Goal: Navigation & Orientation: Understand site structure

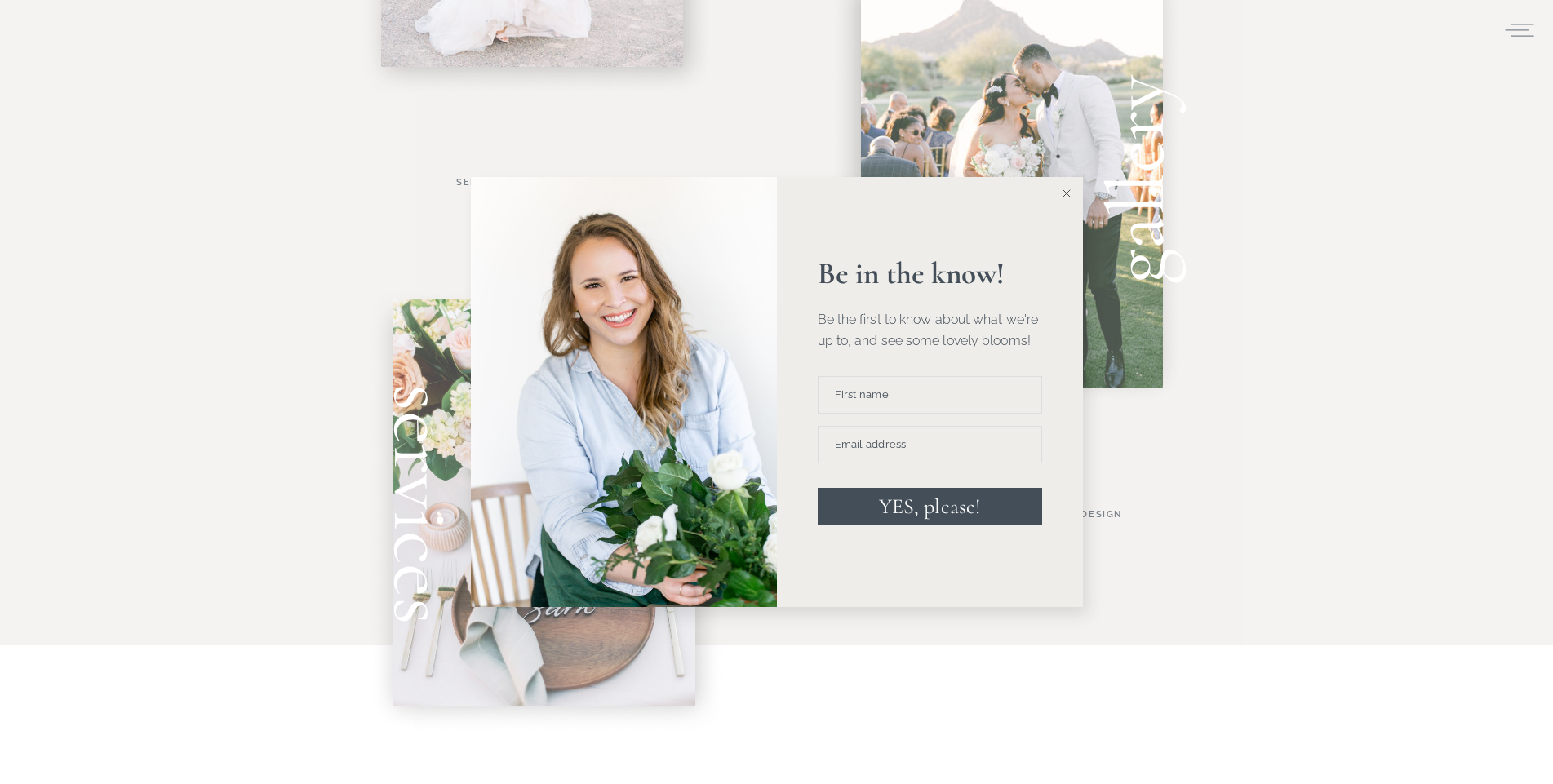
scroll to position [940, 0]
click at [1070, 190] on icon at bounding box center [1066, 193] width 8 height 8
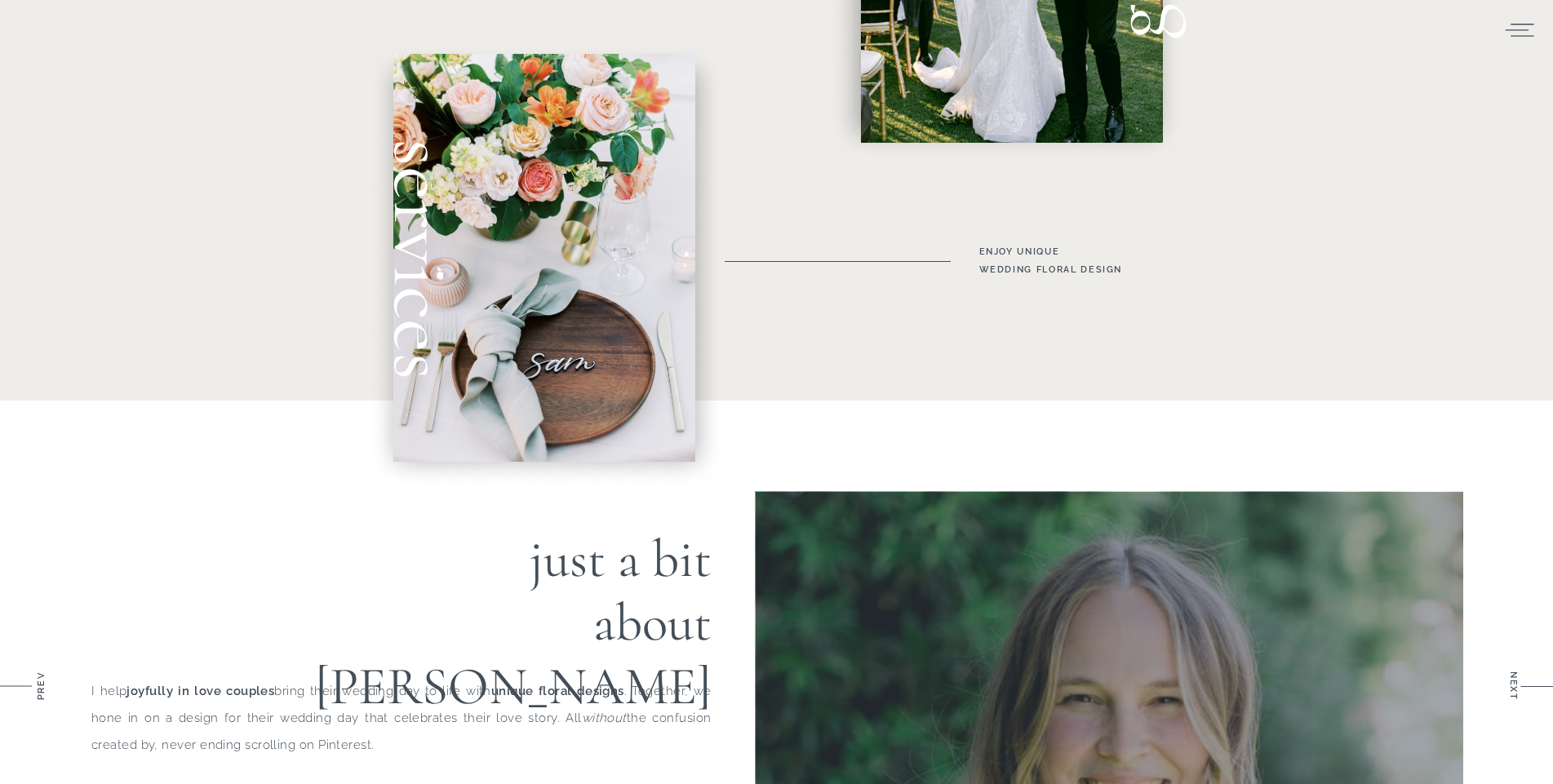
scroll to position [1176, 0]
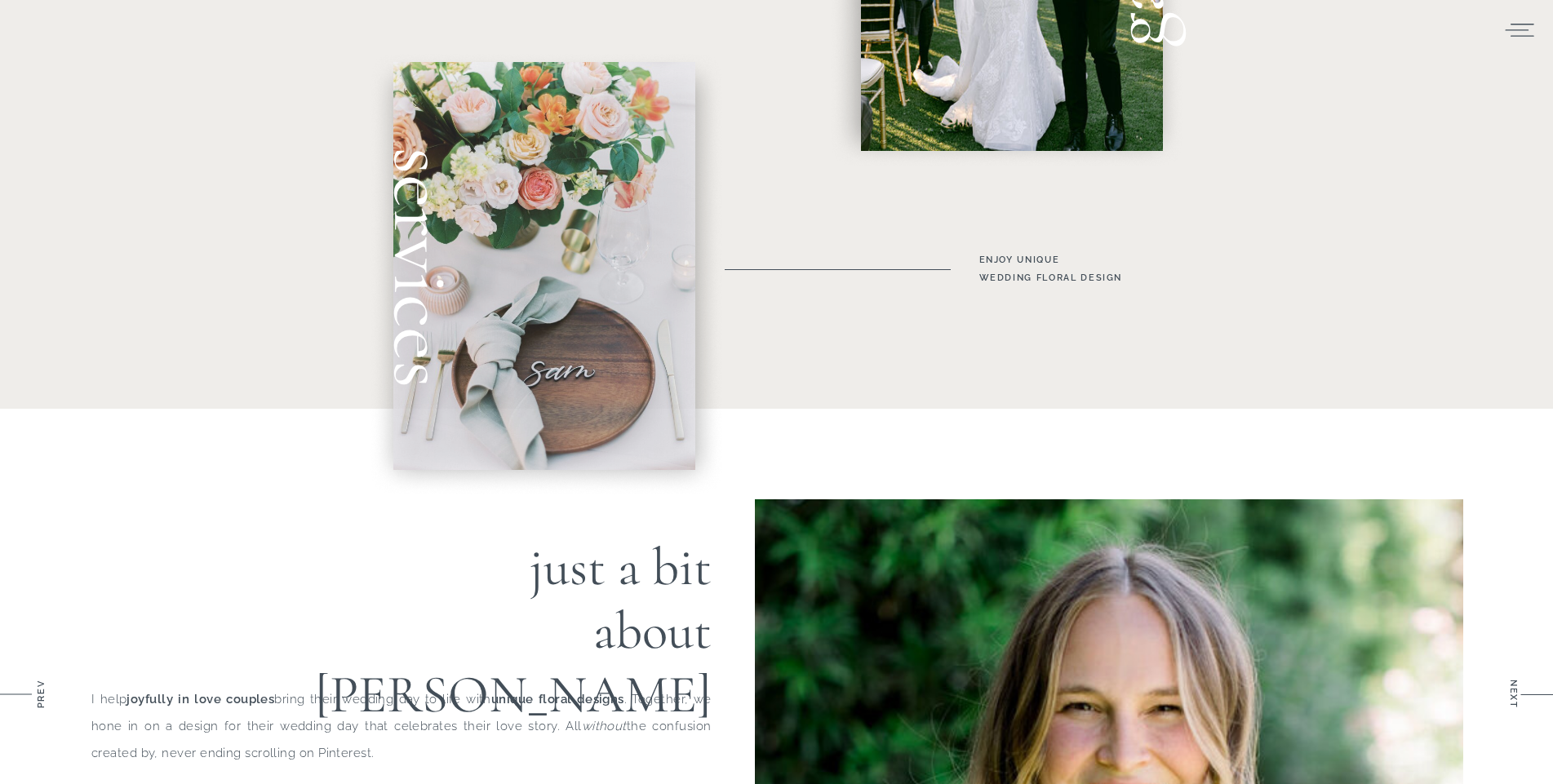
click at [577, 303] on div at bounding box center [544, 265] width 302 height 408
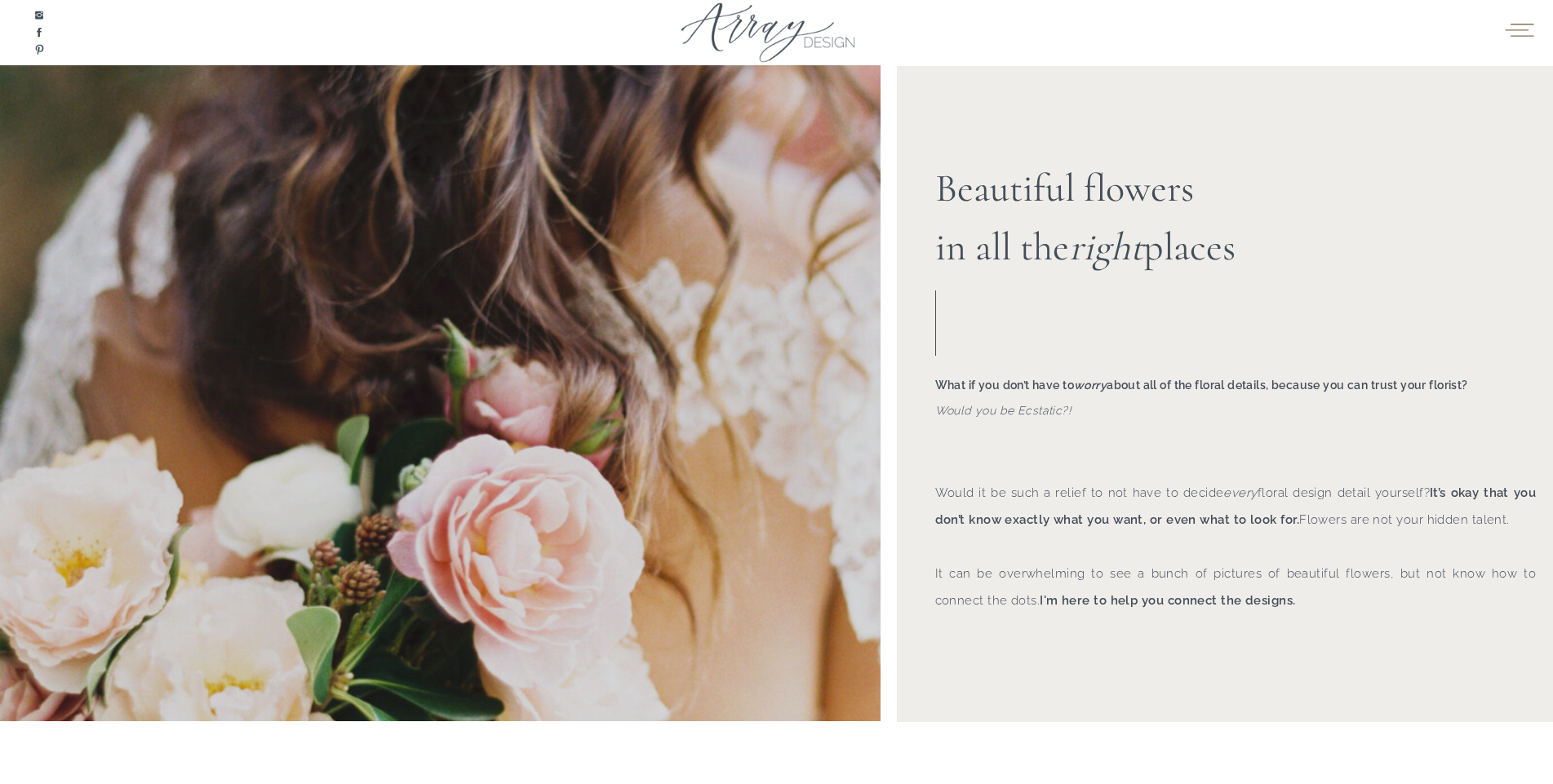
click at [1517, 36] on icon at bounding box center [1519, 30] width 29 height 14
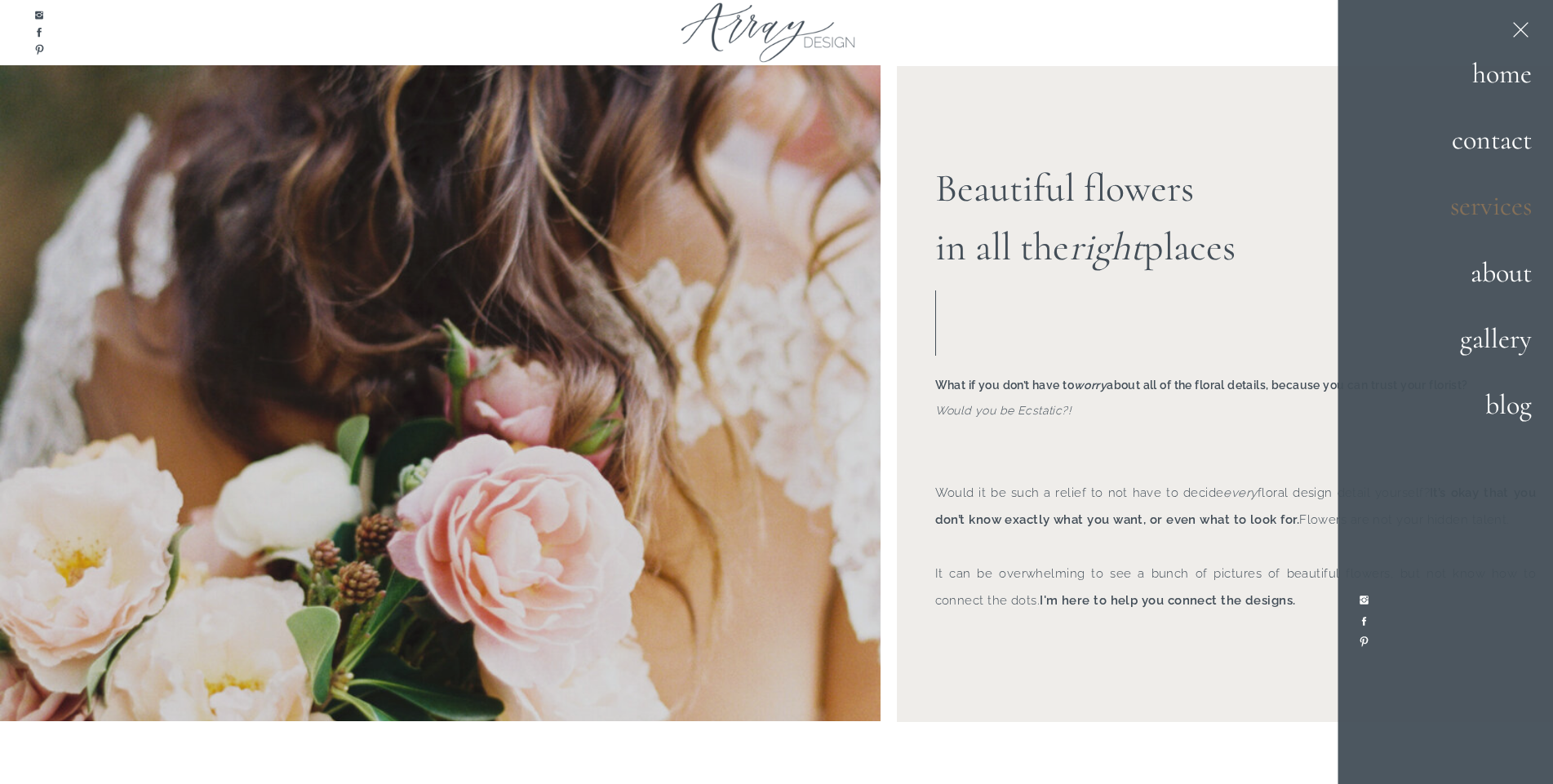
click at [1489, 198] on h2 "services" at bounding box center [1474, 206] width 114 height 44
click at [1520, 284] on h2 "about" at bounding box center [1468, 274] width 127 height 44
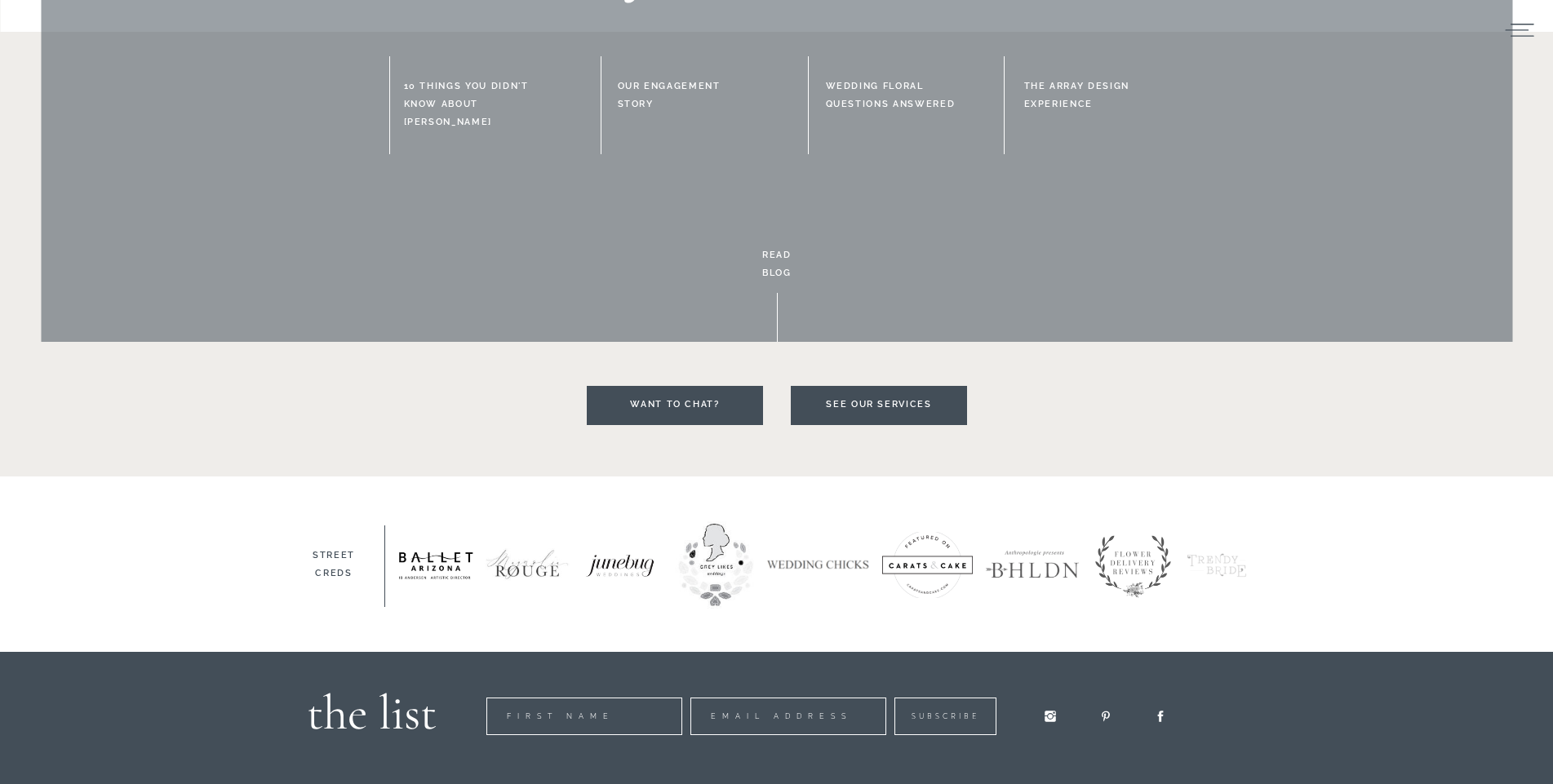
scroll to position [3763, 0]
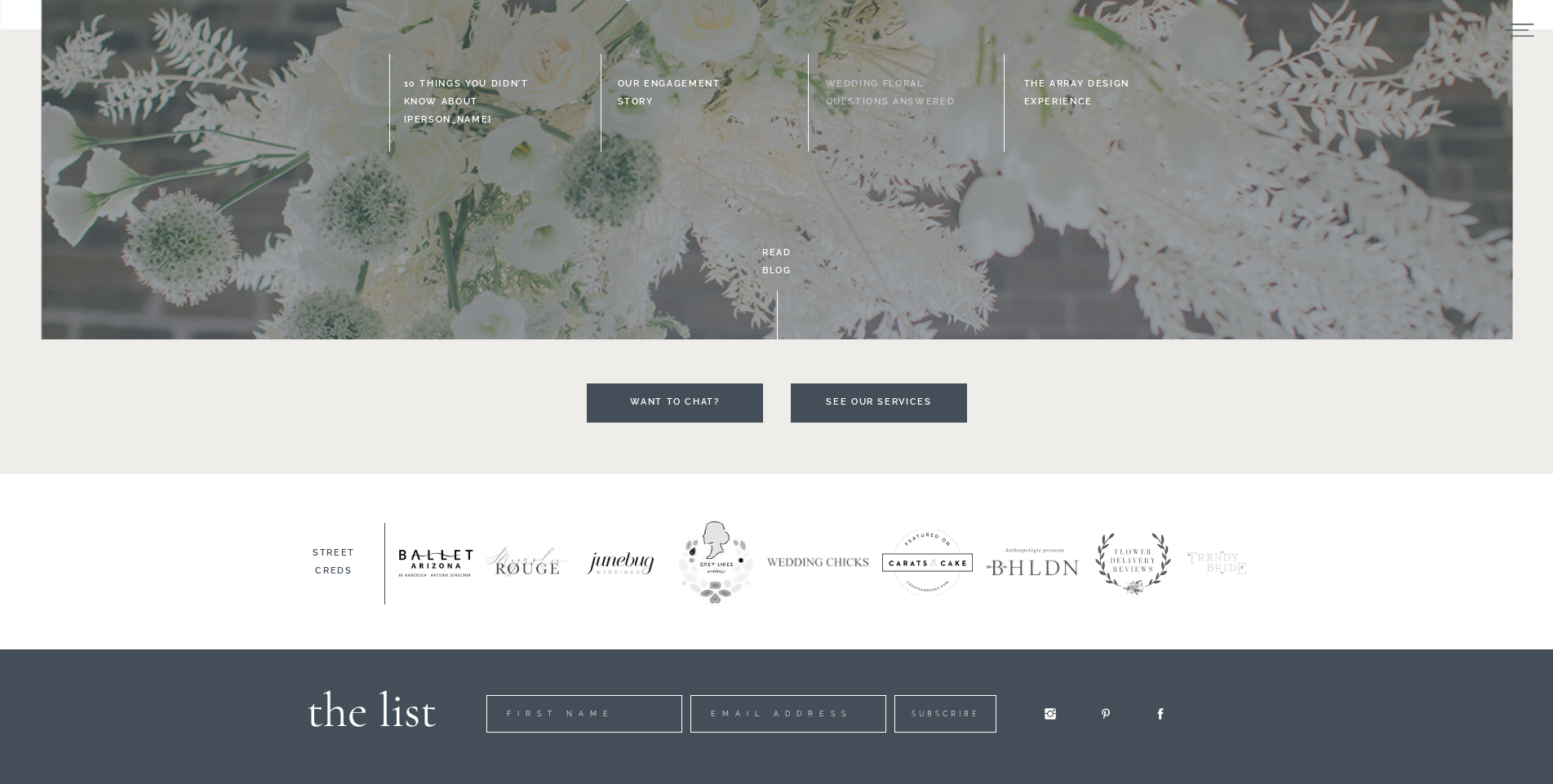
click at [853, 103] on h3 "wedding floral questions answered" at bounding box center [893, 103] width 135 height 56
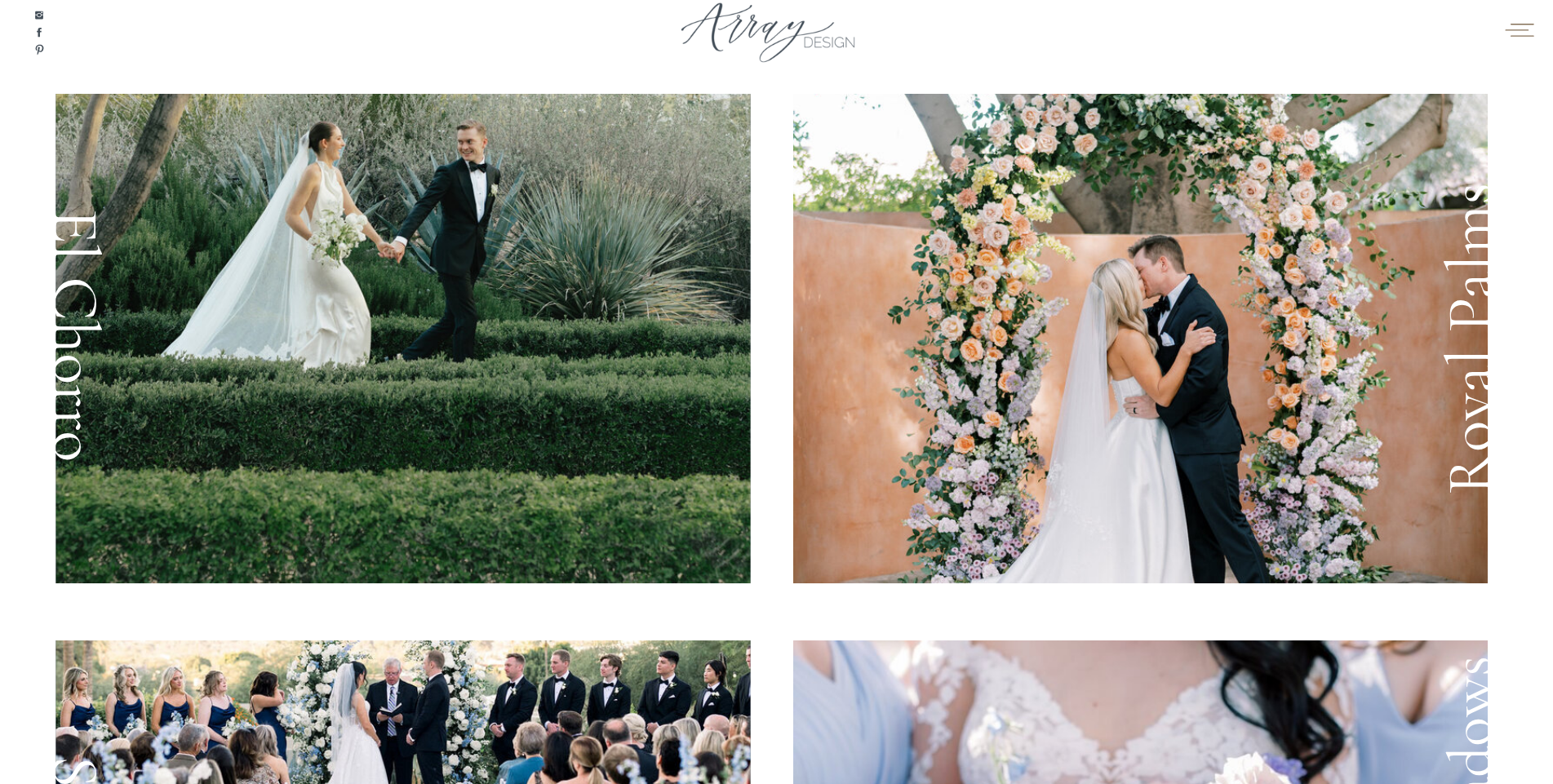
click at [1516, 39] on icon at bounding box center [1518, 29] width 32 height 24
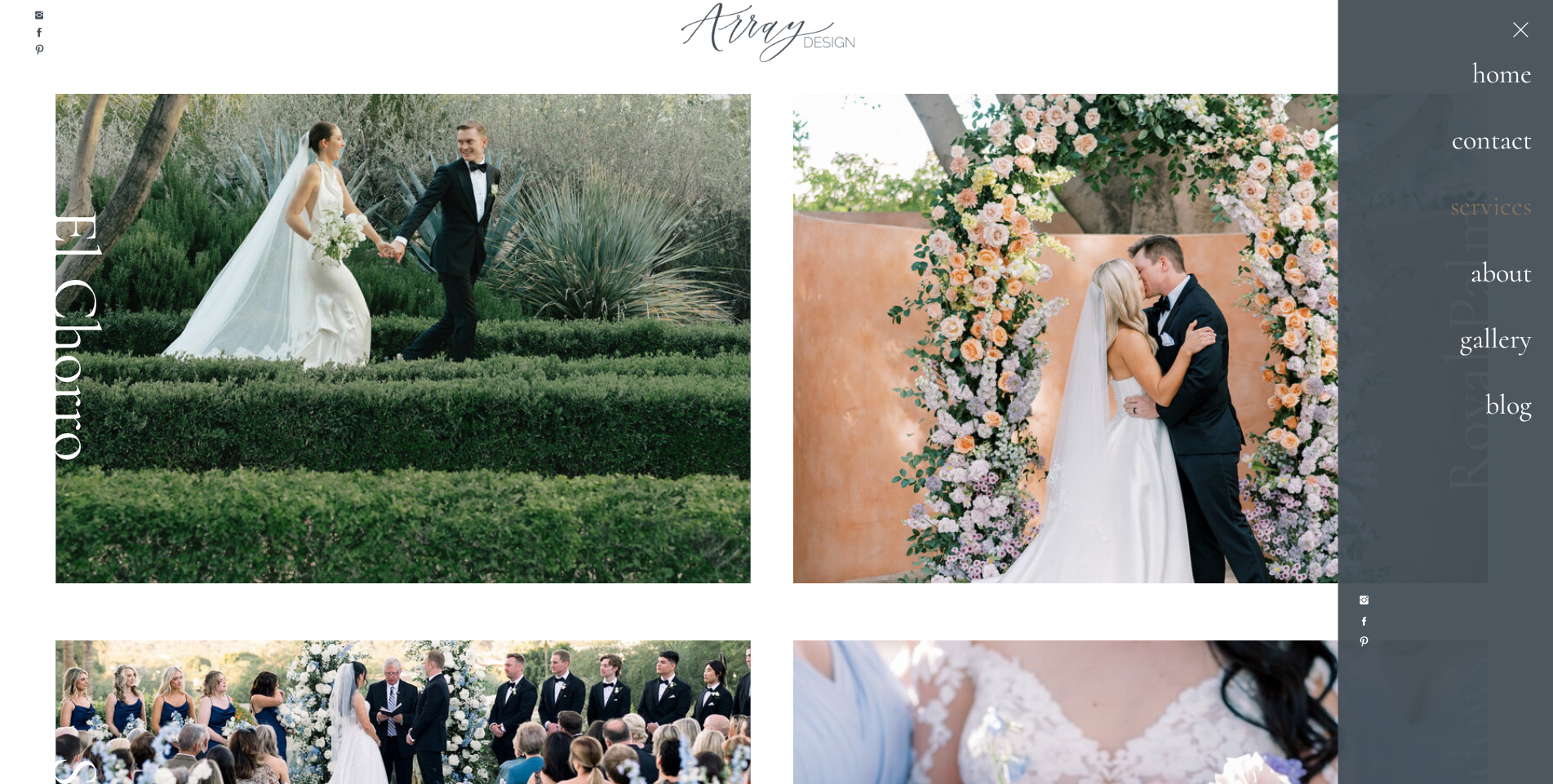
click at [1485, 206] on h2 "services" at bounding box center [1474, 206] width 114 height 44
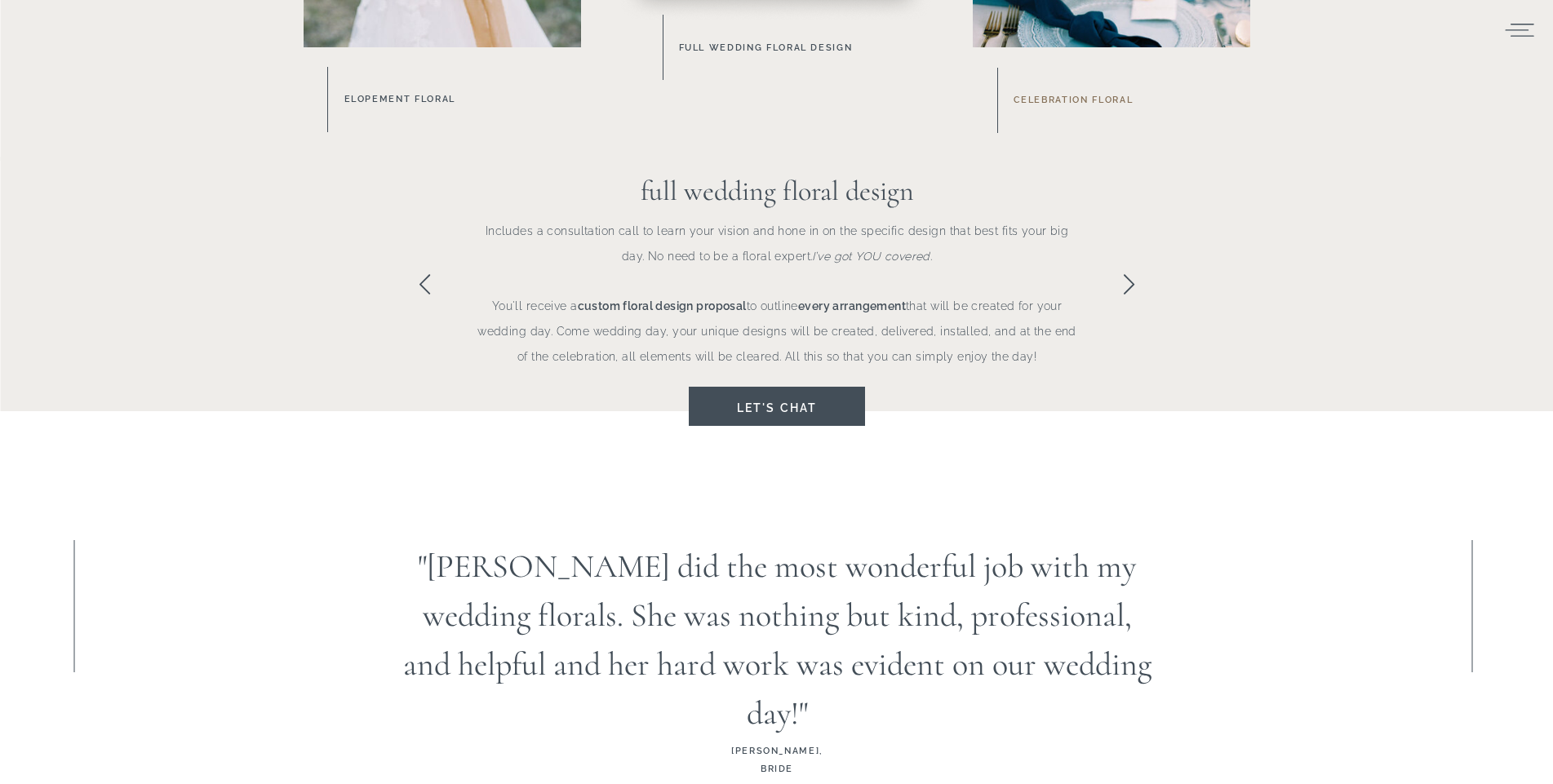
scroll to position [1176, 0]
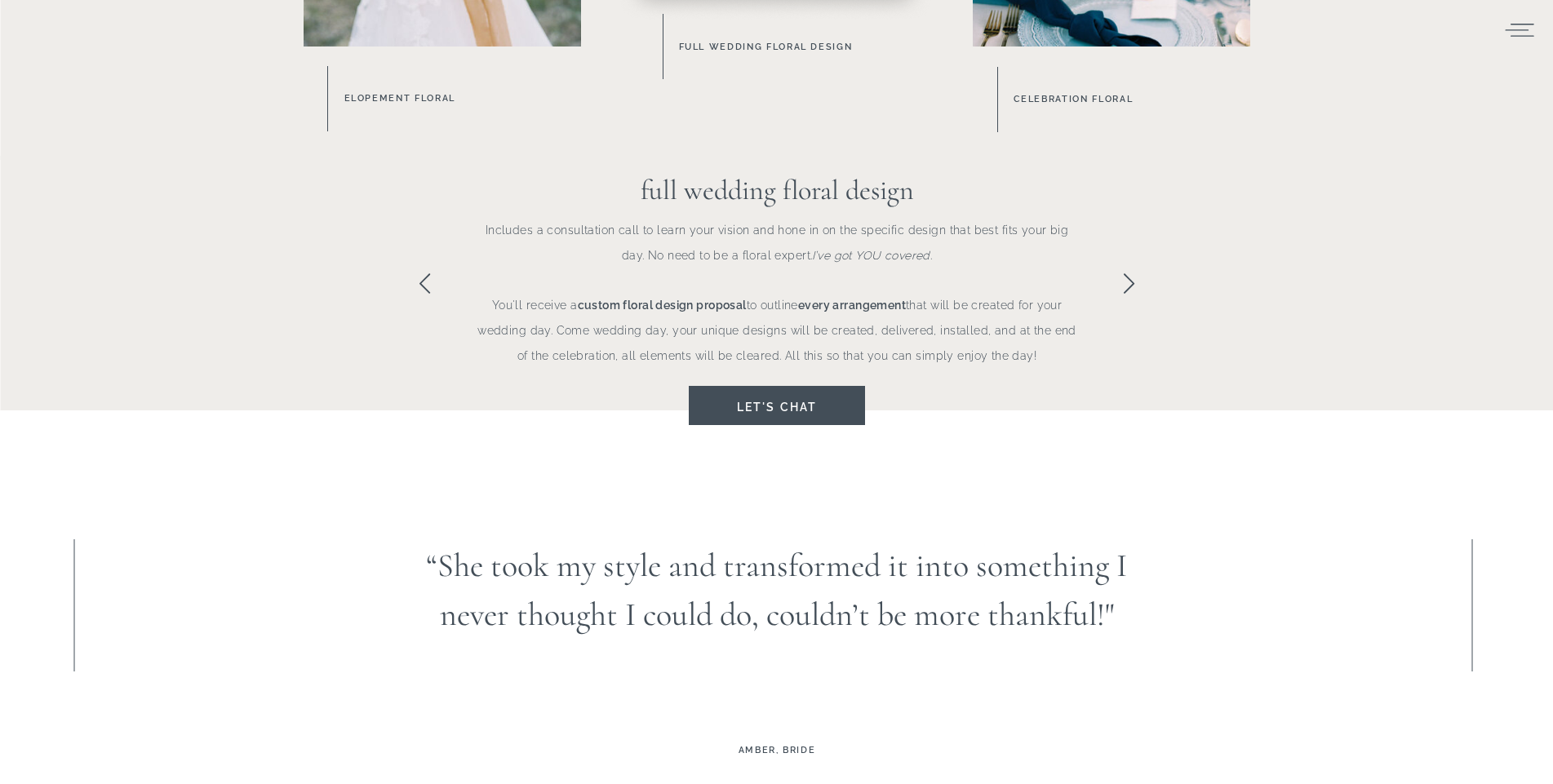
click at [1131, 298] on div at bounding box center [776, 284] width 1553 height 255
click at [1131, 289] on icon at bounding box center [1129, 284] width 24 height 24
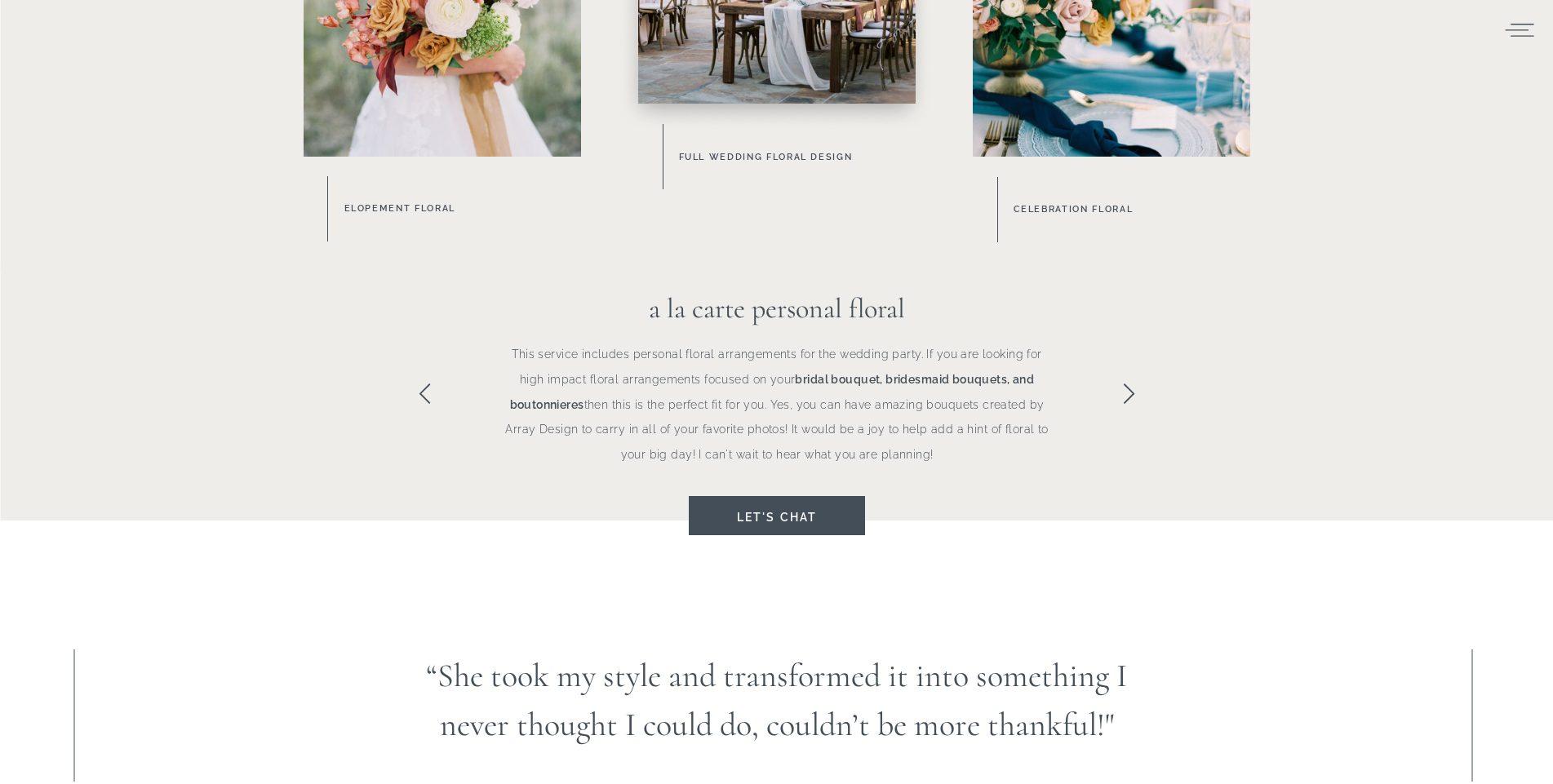
scroll to position [1058, 0]
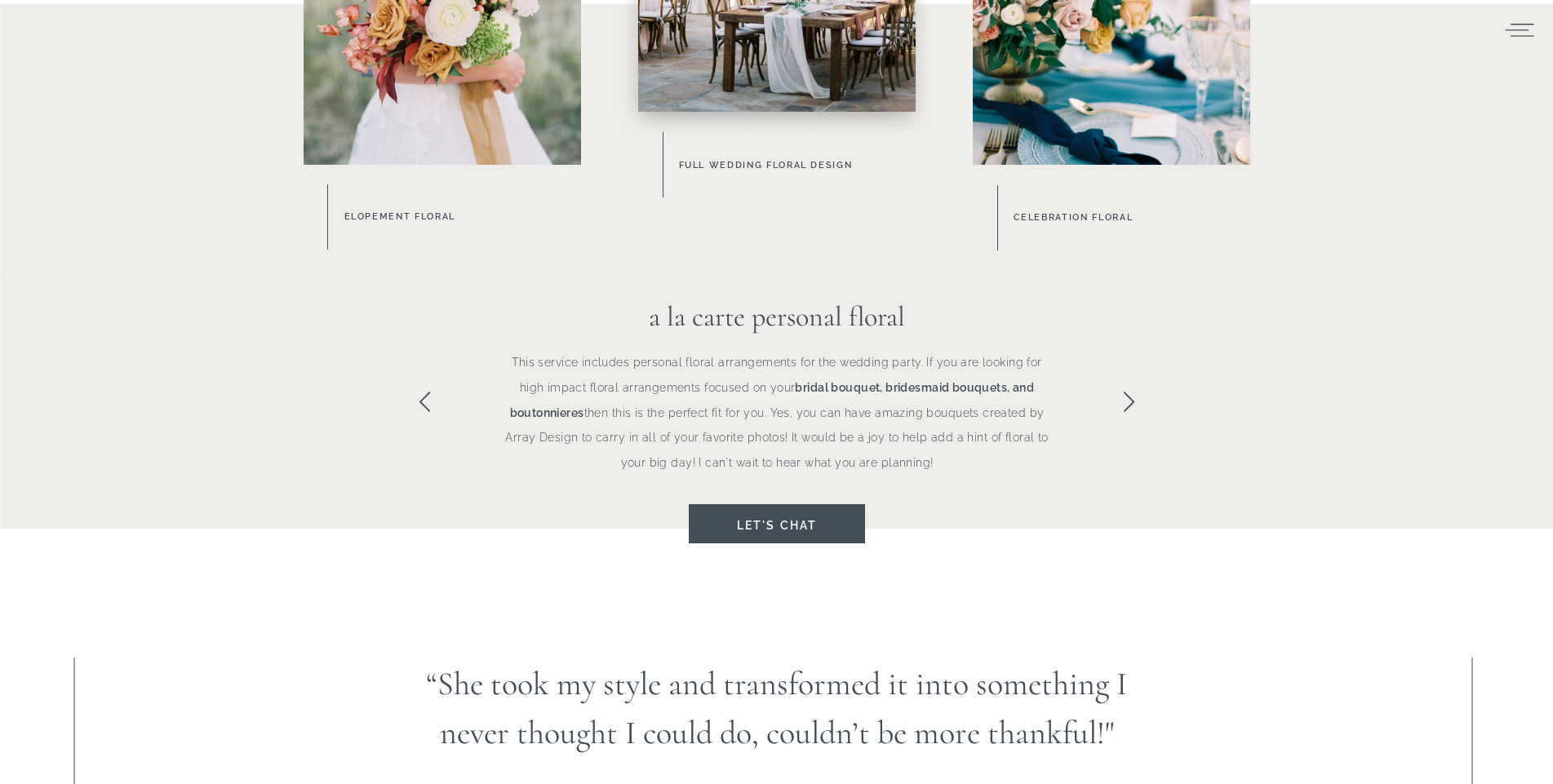
click at [1125, 404] on icon at bounding box center [1129, 401] width 24 height 24
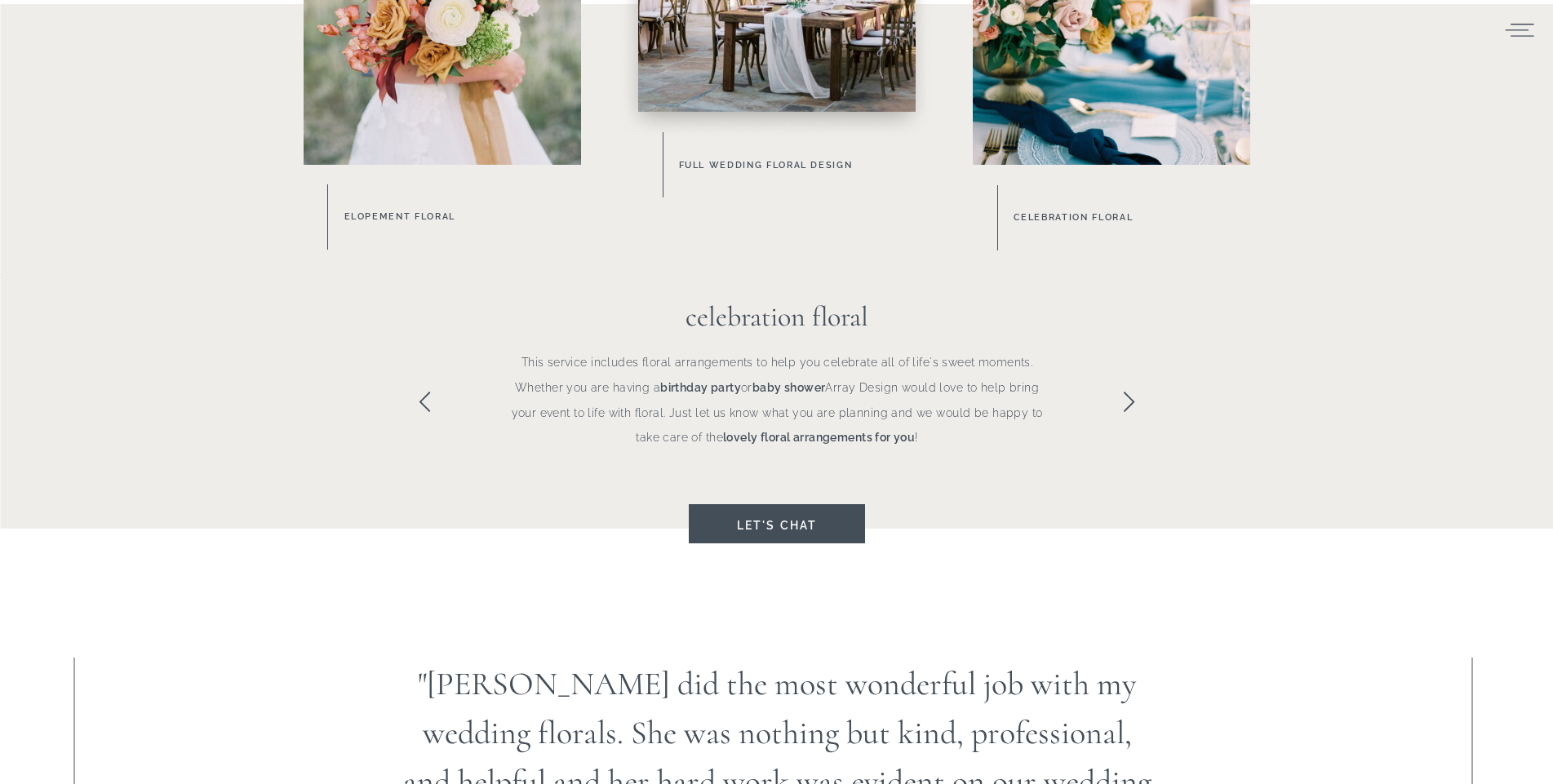
click at [1125, 404] on icon at bounding box center [1129, 401] width 24 height 24
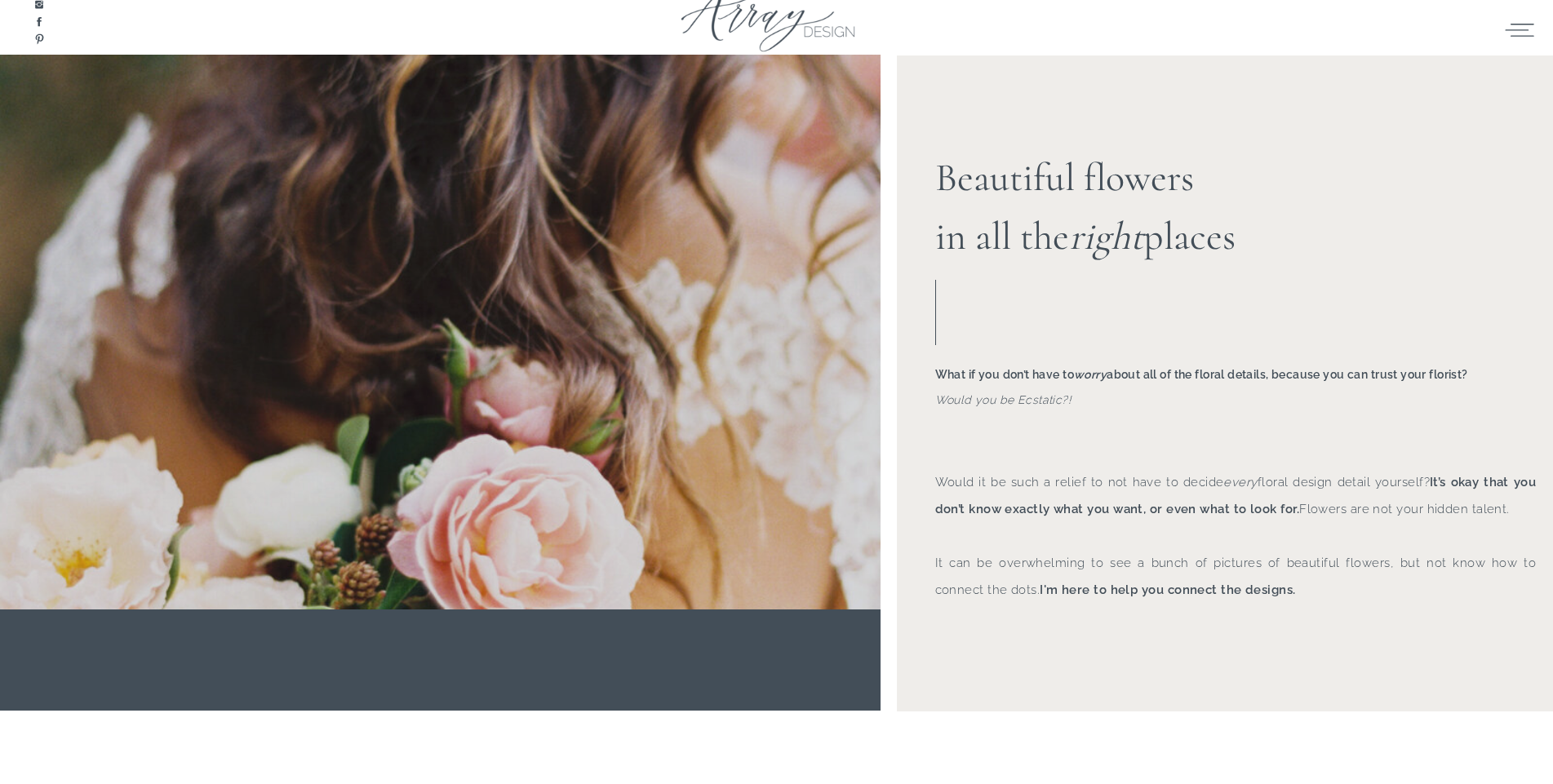
scroll to position [0, 0]
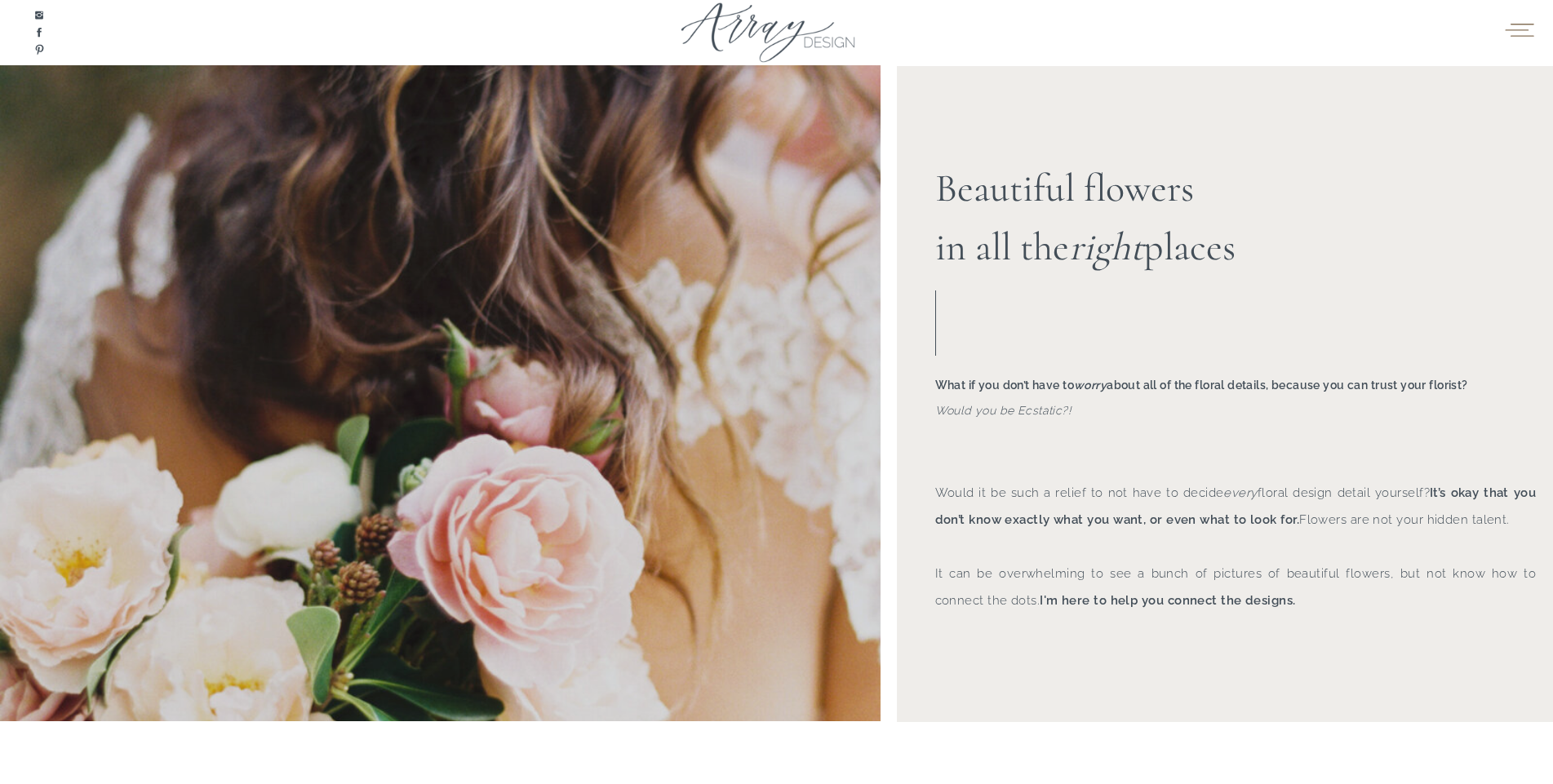
click at [1527, 28] on icon at bounding box center [1518, 29] width 32 height 24
